Goal: Task Accomplishment & Management: Manage account settings

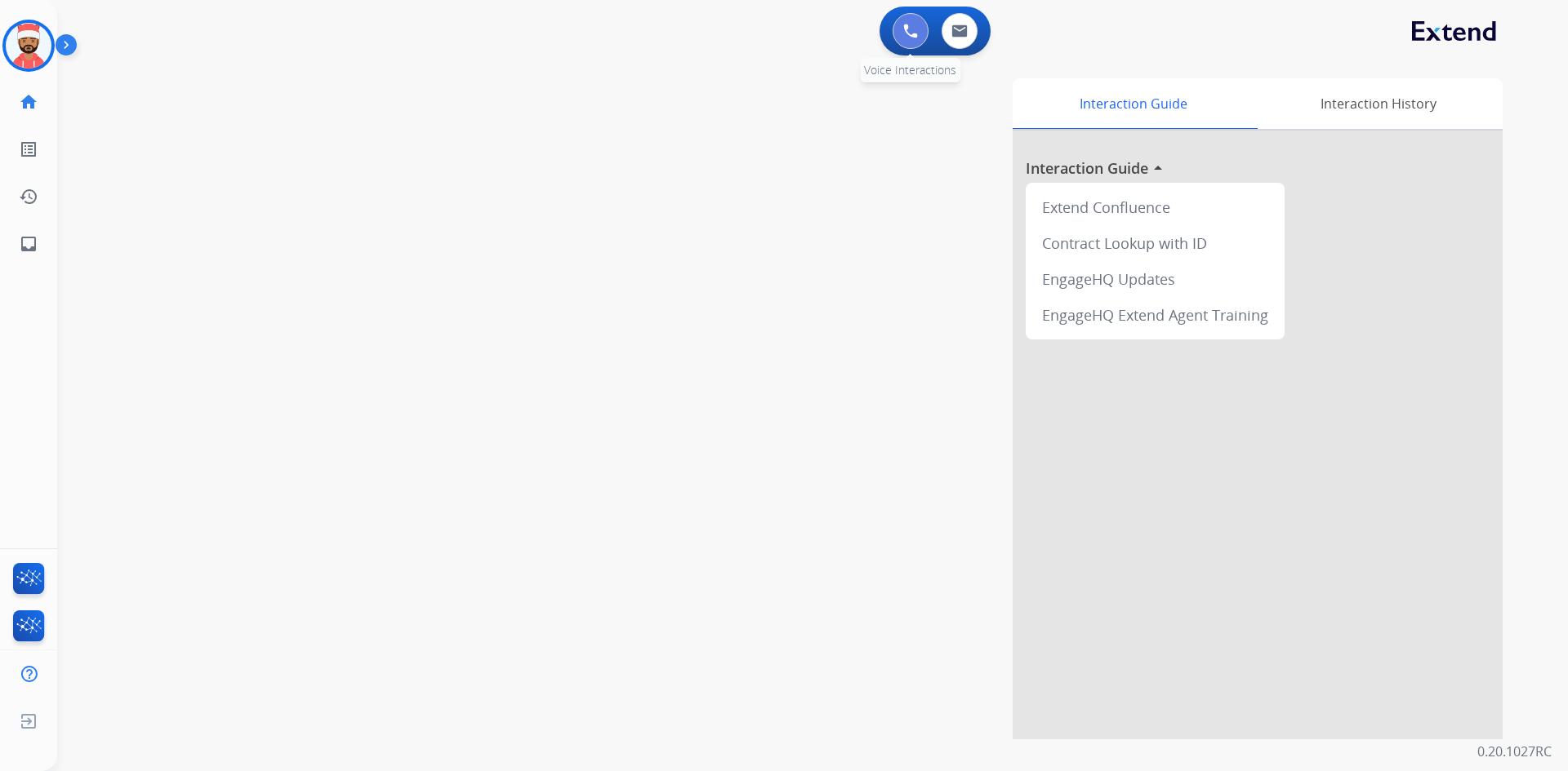
click at [917, 36] on img at bounding box center [910, 31] width 14 height 14
click at [915, 42] on button at bounding box center [911, 32] width 36 height 36
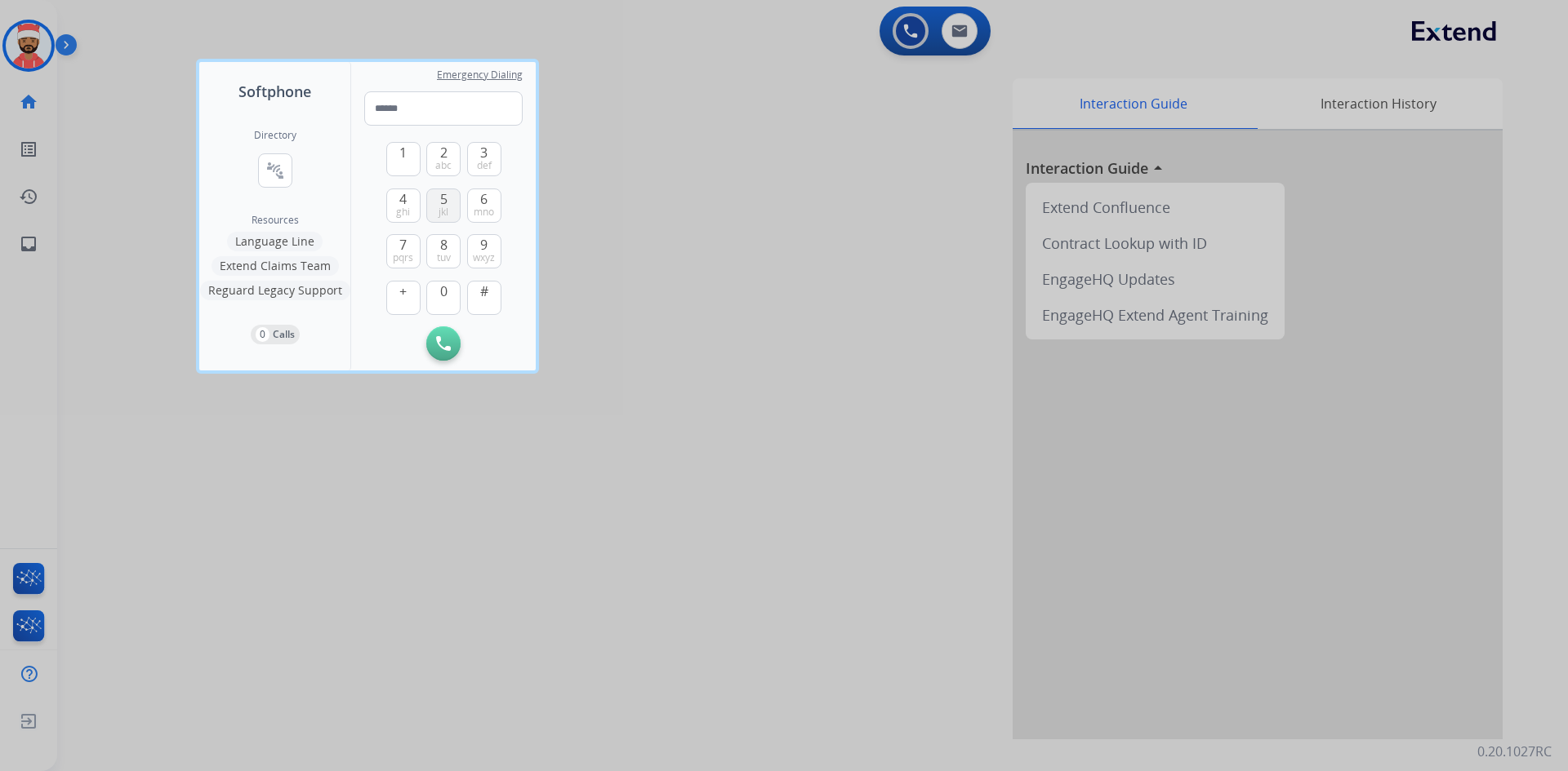
drag, startPoint x: 484, startPoint y: 252, endPoint x: 436, endPoint y: 195, distance: 74.5
click at [482, 246] on button "9 wxyz" at bounding box center [484, 252] width 34 height 34
click at [422, 159] on div "1 2 abc 3 def 4 ghi 5 jkl 6 mno 7 pqrs 8 tuv 9 wxyz + 0 #" at bounding box center [444, 226] width 115 height 201
click at [419, 159] on button "1" at bounding box center [404, 159] width 34 height 34
click at [437, 156] on button "2 abc" at bounding box center [443, 159] width 34 height 34
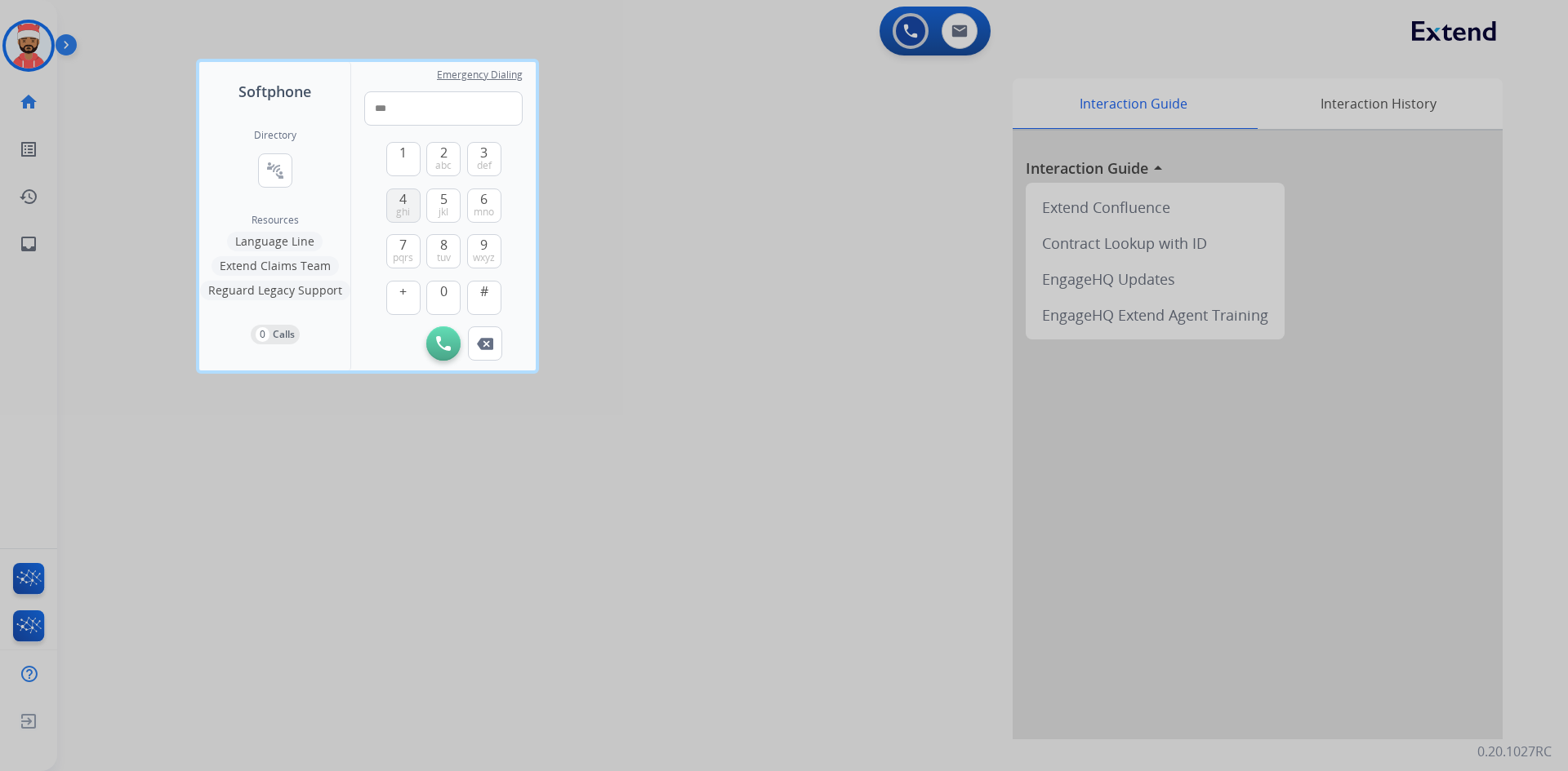
click at [401, 214] on span "ghi" at bounding box center [403, 212] width 14 height 13
click at [431, 159] on button "2 abc" at bounding box center [443, 159] width 34 height 34
click at [404, 206] on span "ghi" at bounding box center [403, 212] width 14 height 13
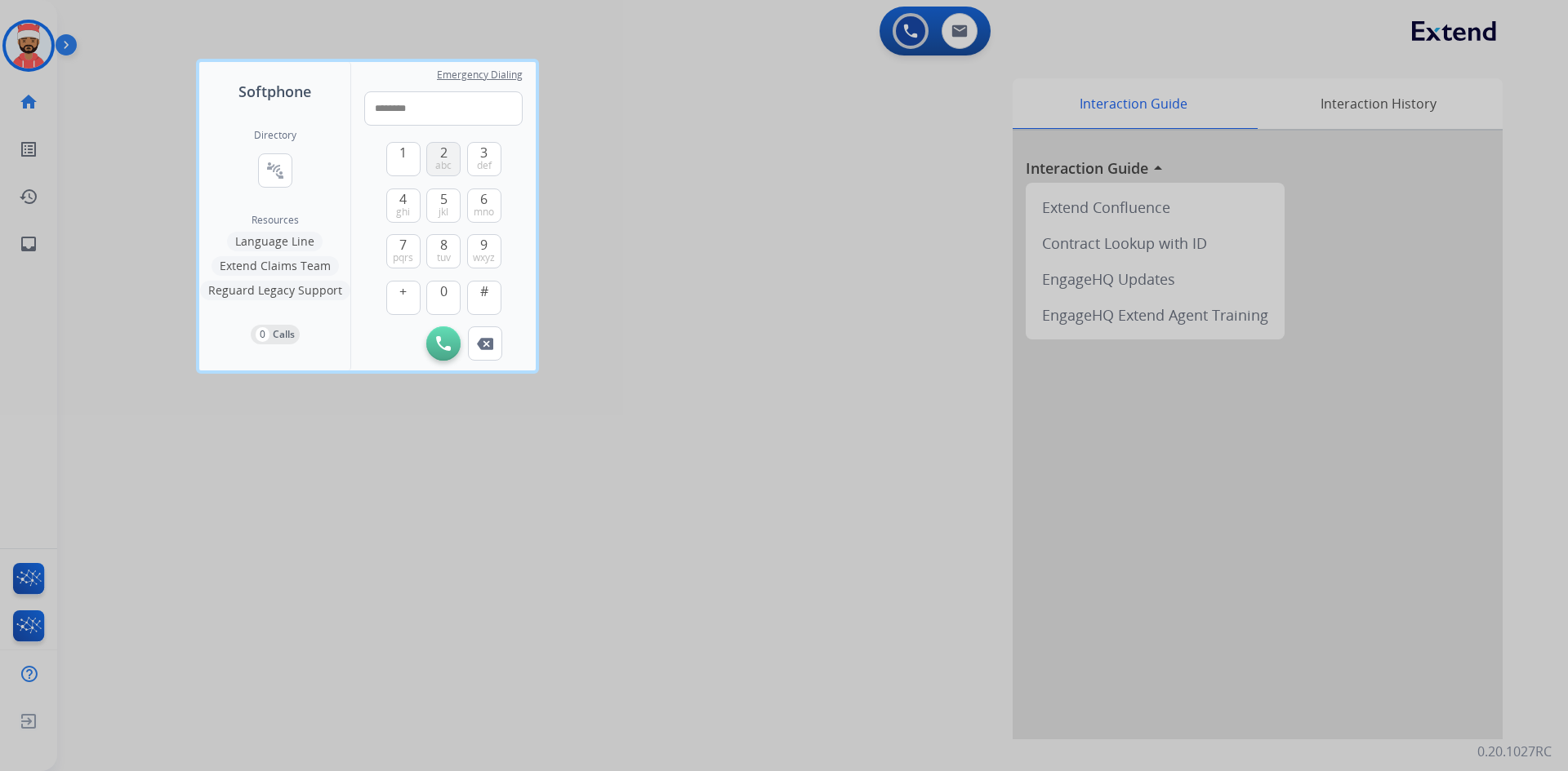
click at [430, 164] on button "2 abc" at bounding box center [443, 159] width 34 height 34
click at [399, 249] on span "7" at bounding box center [403, 245] width 8 height 19
type input "**********"
drag, startPoint x: 432, startPoint y: 341, endPoint x: 444, endPoint y: 340, distance: 12.0
click at [434, 341] on button "Initiate Call" at bounding box center [443, 343] width 34 height 34
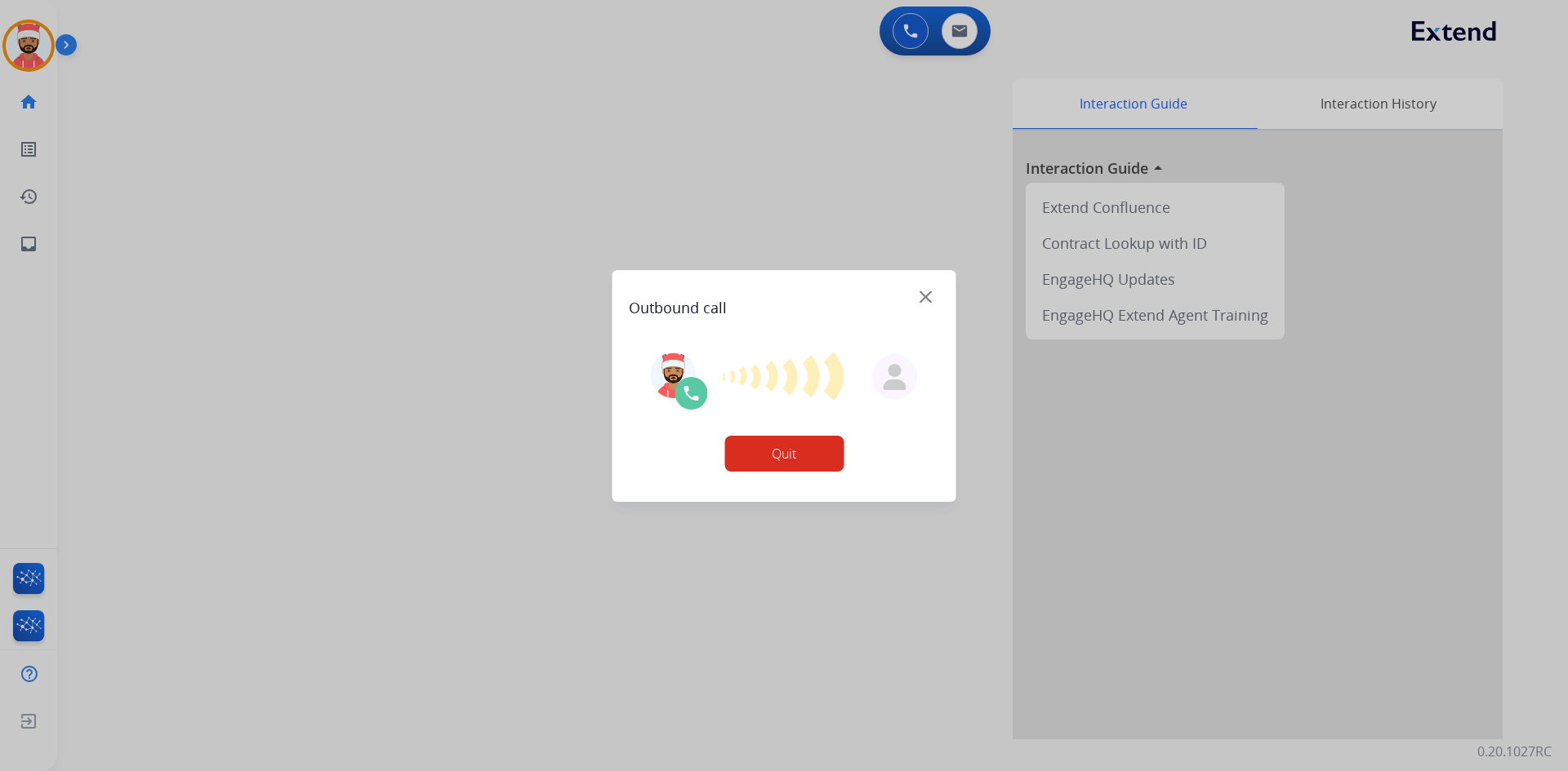
click at [783, 464] on button "Quit" at bounding box center [784, 454] width 120 height 36
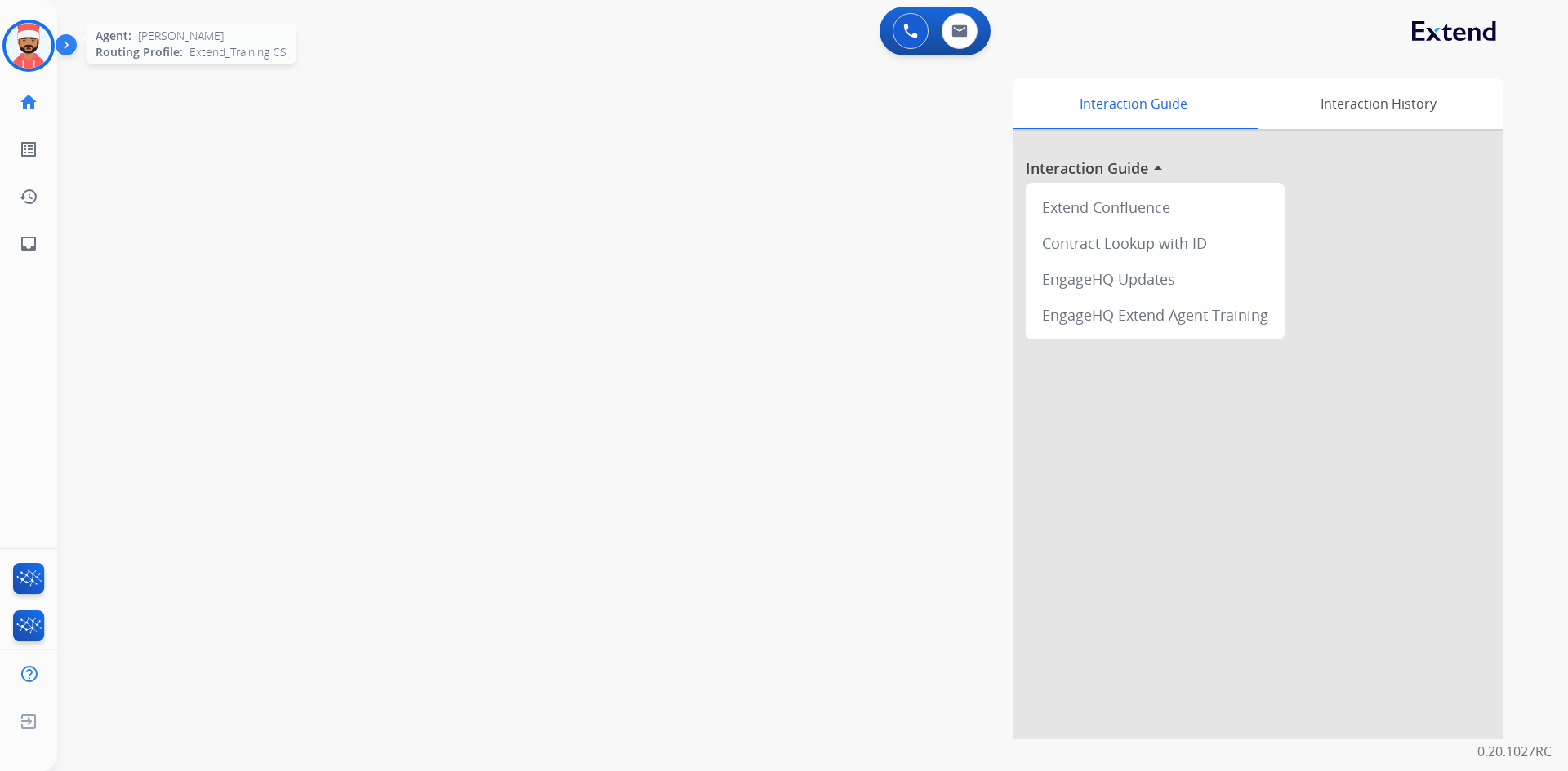
click at [28, 53] on img at bounding box center [29, 46] width 46 height 46
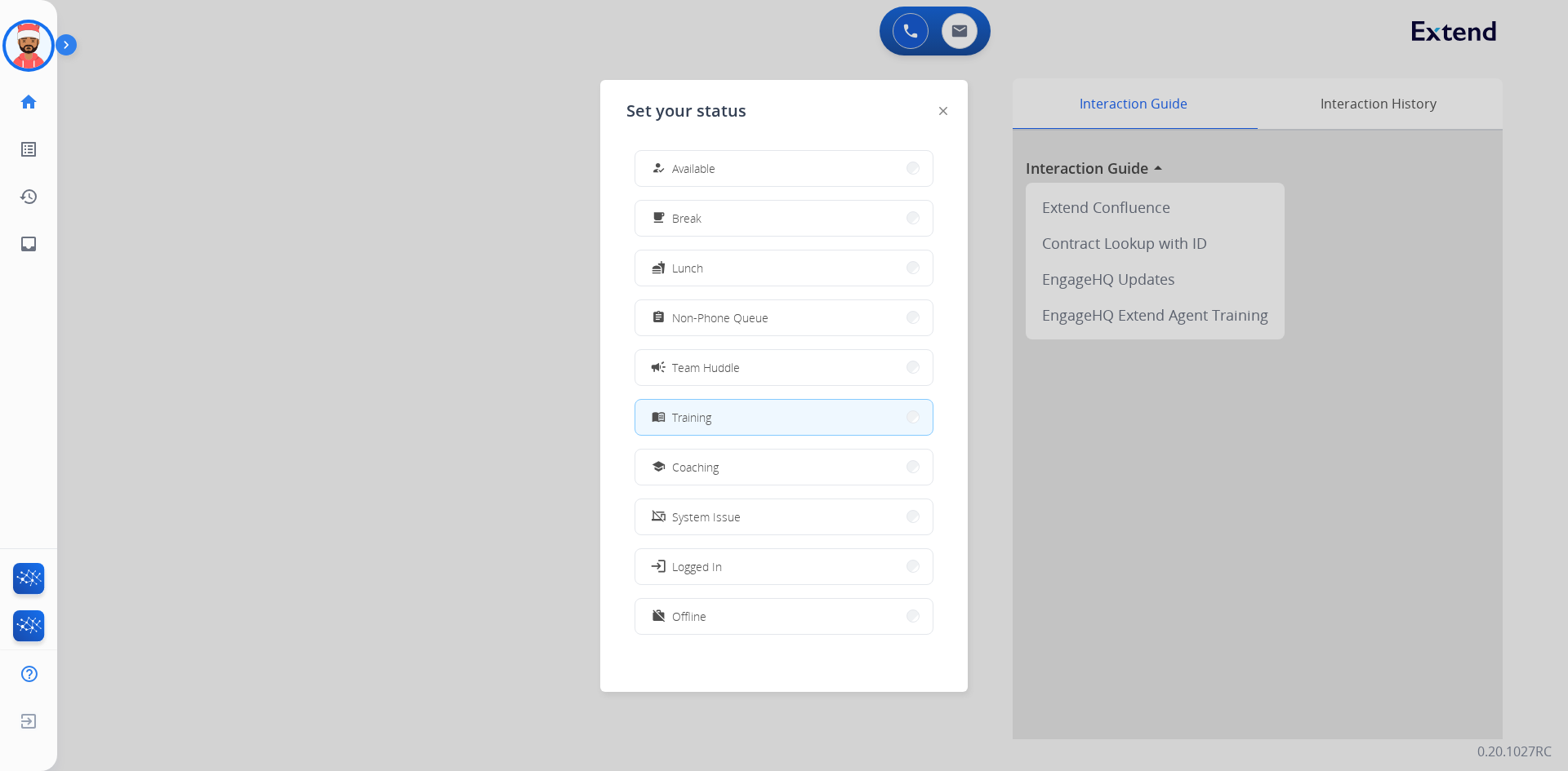
click at [340, 403] on div at bounding box center [784, 386] width 1568 height 771
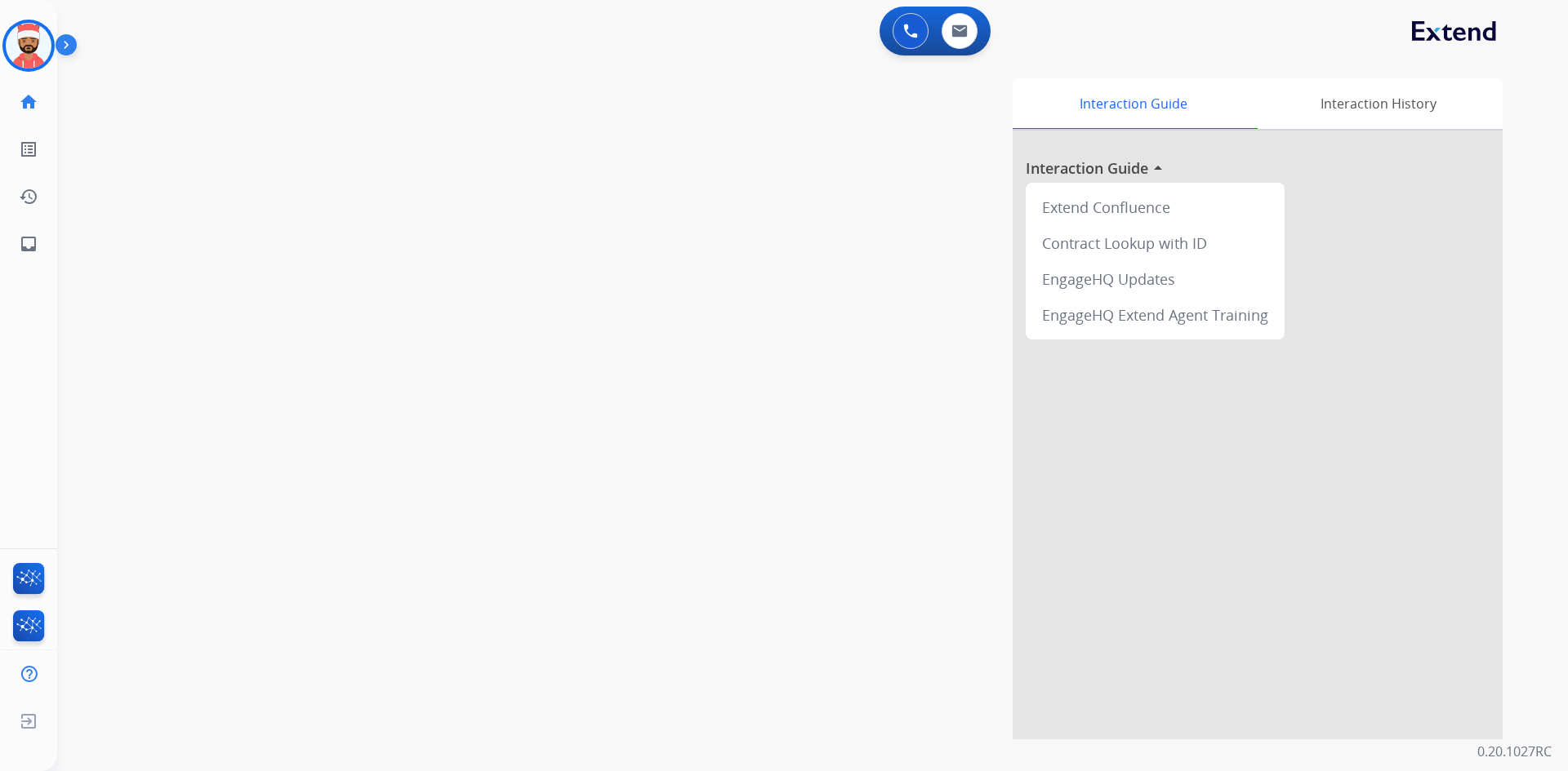
click at [2, 42] on div "[PERSON_NAME] Training Edit Avatar Agent: [PERSON_NAME] Profile: Extend_Trainin…" at bounding box center [29, 45] width 57 height 53
click at [18, 49] on img at bounding box center [29, 46] width 46 height 46
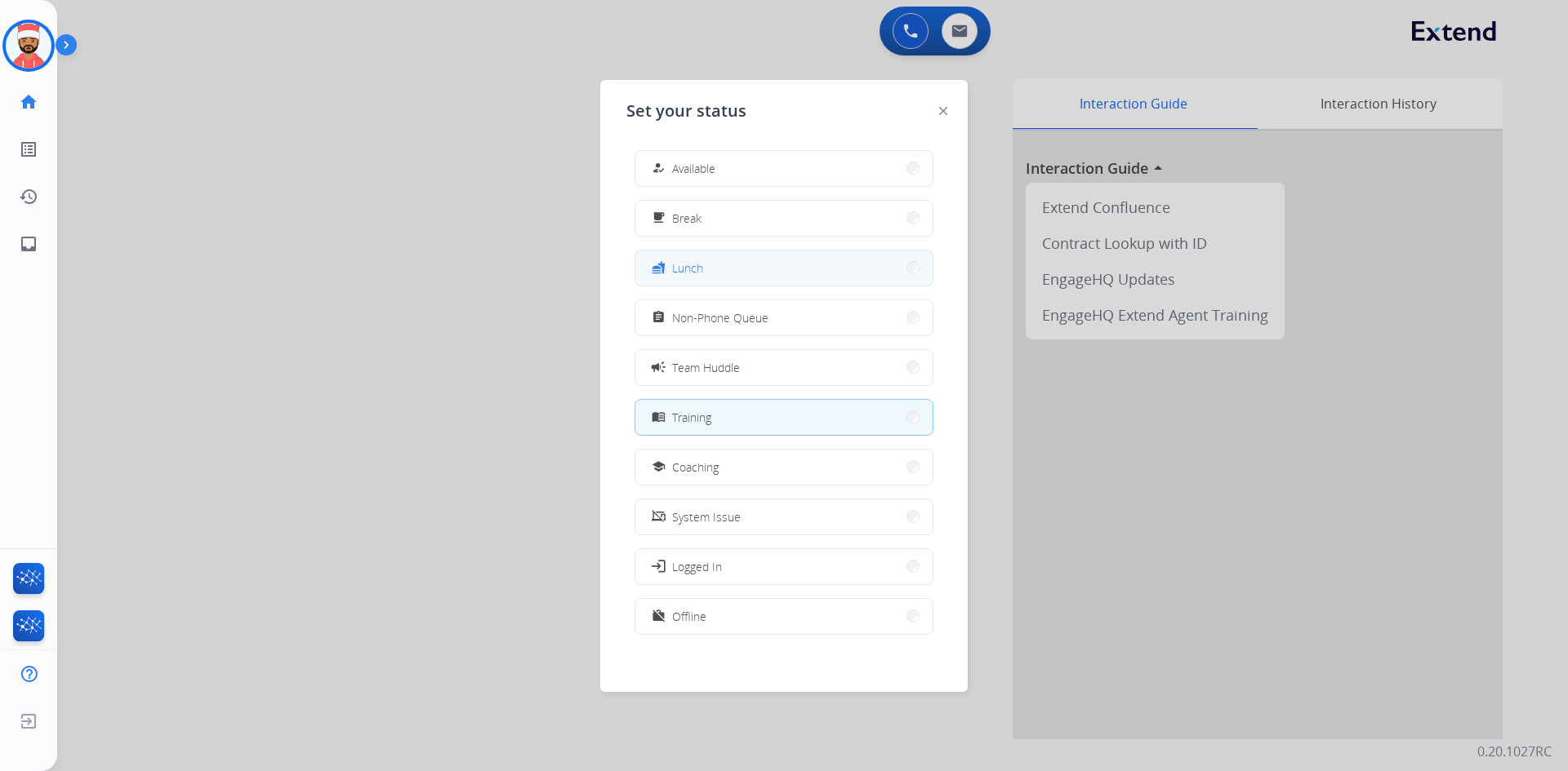
click at [709, 268] on button "fastfood Lunch" at bounding box center [784, 268] width 298 height 35
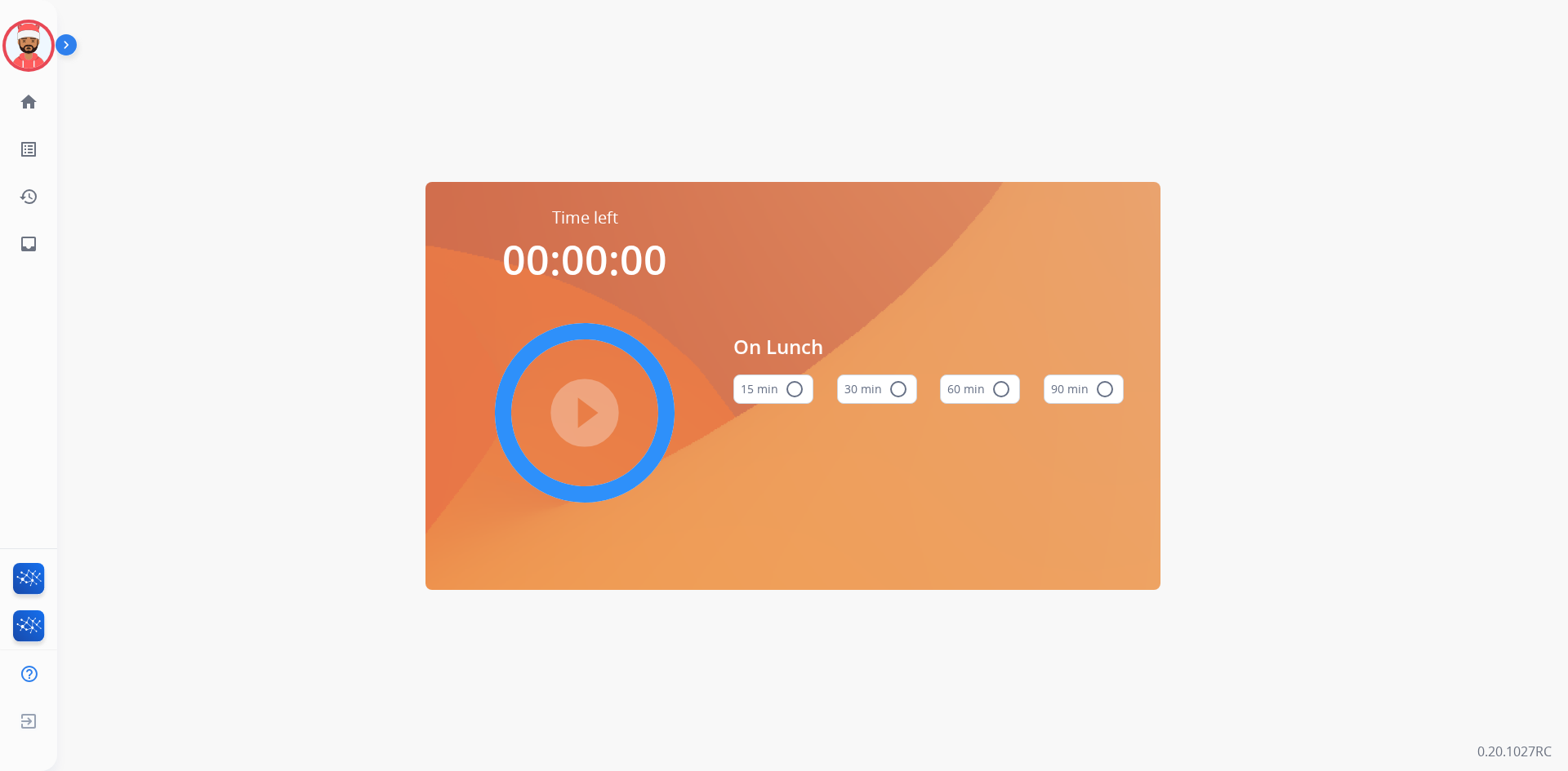
click at [899, 387] on mat-icon "radio_button_unchecked" at bounding box center [898, 389] width 19 height 19
click at [837, 375] on button "30 min check_circle" at bounding box center [877, 389] width 80 height 30
click at [0, 0] on html "[PERSON_NAME] Edit Avatar Agent: [PERSON_NAME] Profile: Extend_Training CS home…" at bounding box center [784, 386] width 1568 height 771
drag, startPoint x: 735, startPoint y: 298, endPoint x: 699, endPoint y: 296, distance: 36.1
drag, startPoint x: 699, startPoint y: 296, endPoint x: 0, endPoint y: 7, distance: 756.4
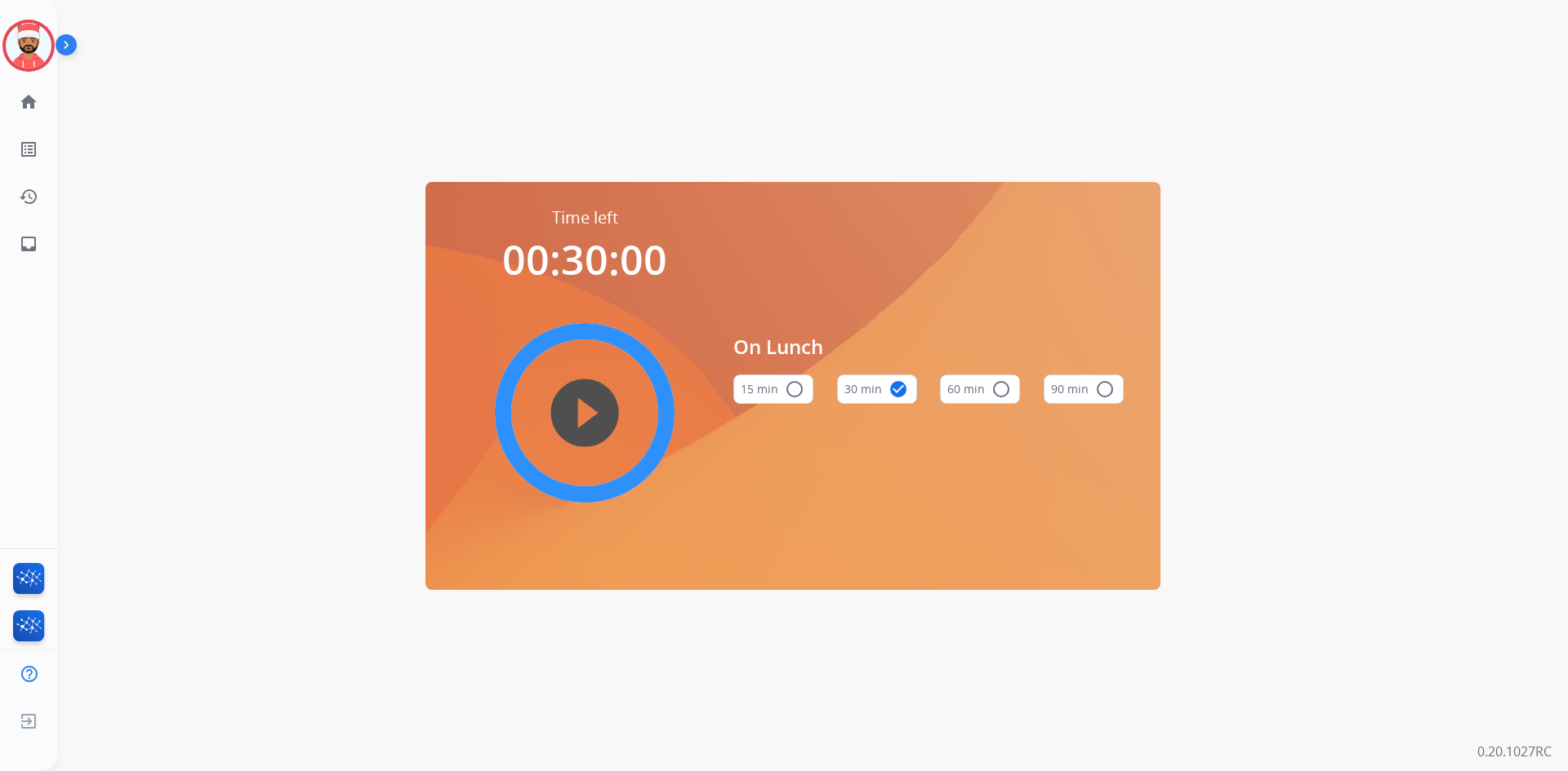
drag, startPoint x: 0, startPoint y: 7, endPoint x: 393, endPoint y: 74, distance: 398.7
click at [426, 66] on div "Time left 00:30:00 play_circle_filled On Lunch 15 min radio_button_unchecked 30…" at bounding box center [793, 386] width 1471 height 771
click at [31, 53] on img at bounding box center [29, 46] width 46 height 46
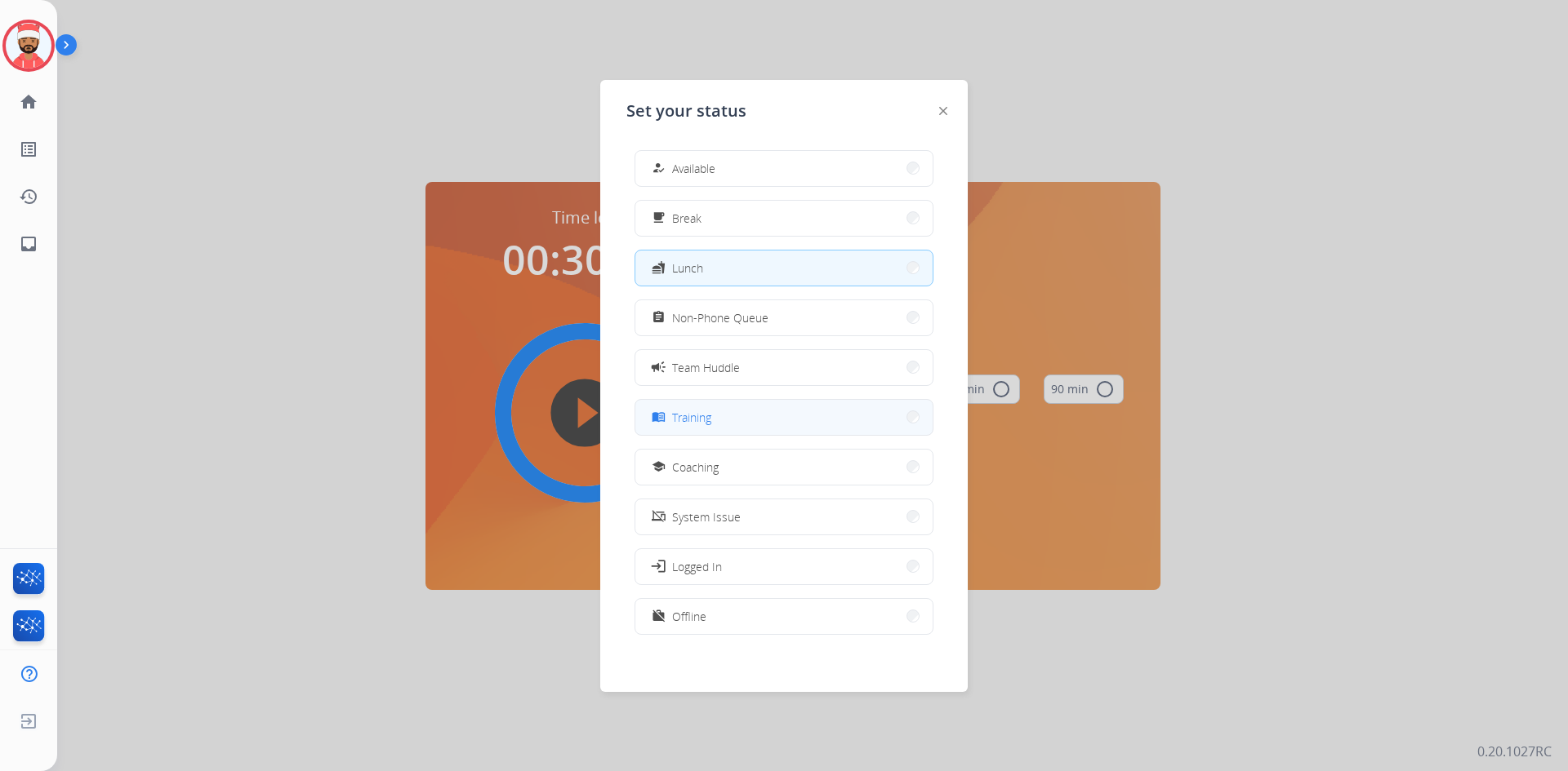
click at [768, 419] on button "menu_book Training" at bounding box center [784, 417] width 298 height 35
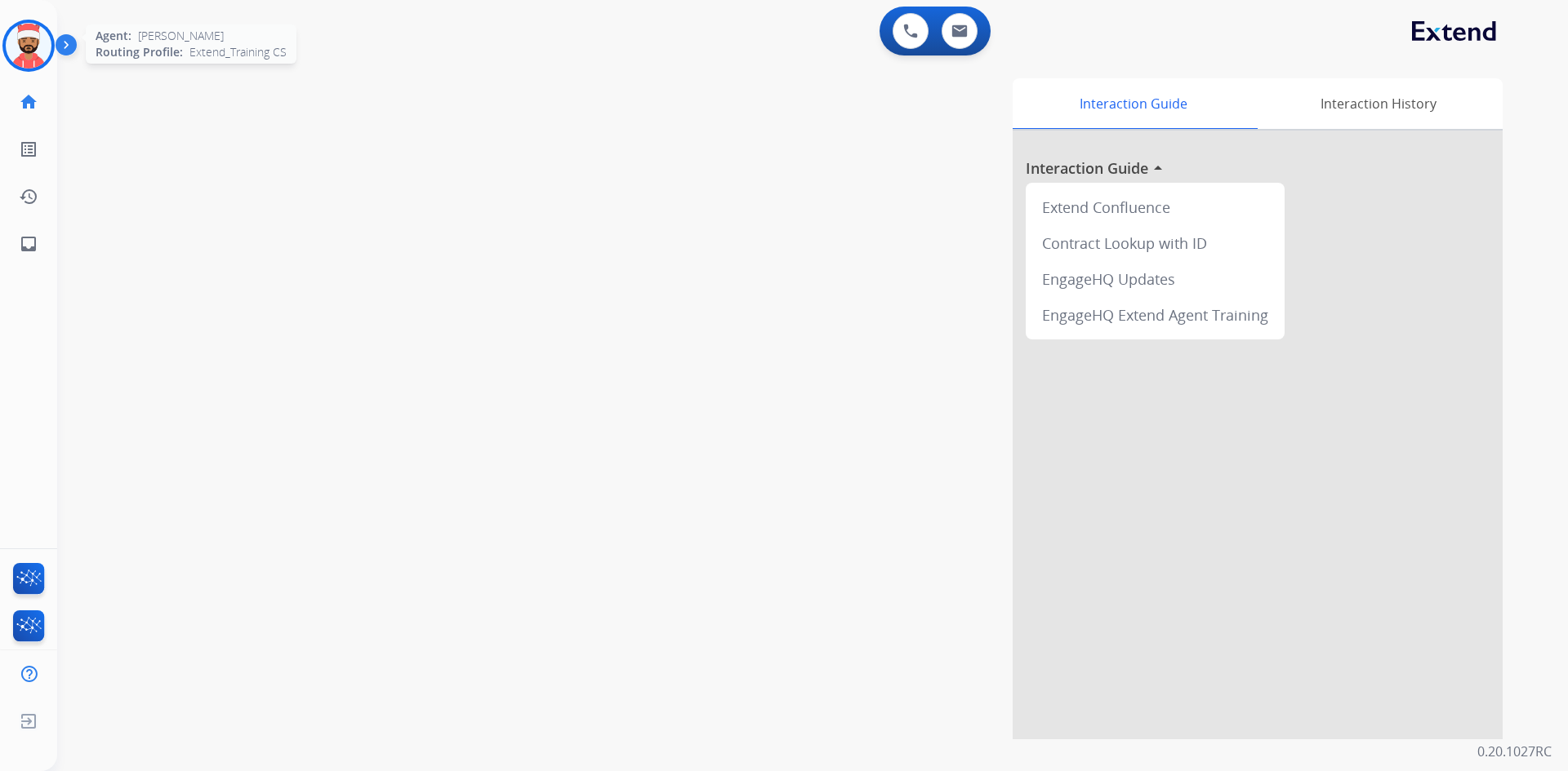
click at [32, 31] on img at bounding box center [29, 46] width 46 height 46
